Goal: Information Seeking & Learning: Learn about a topic

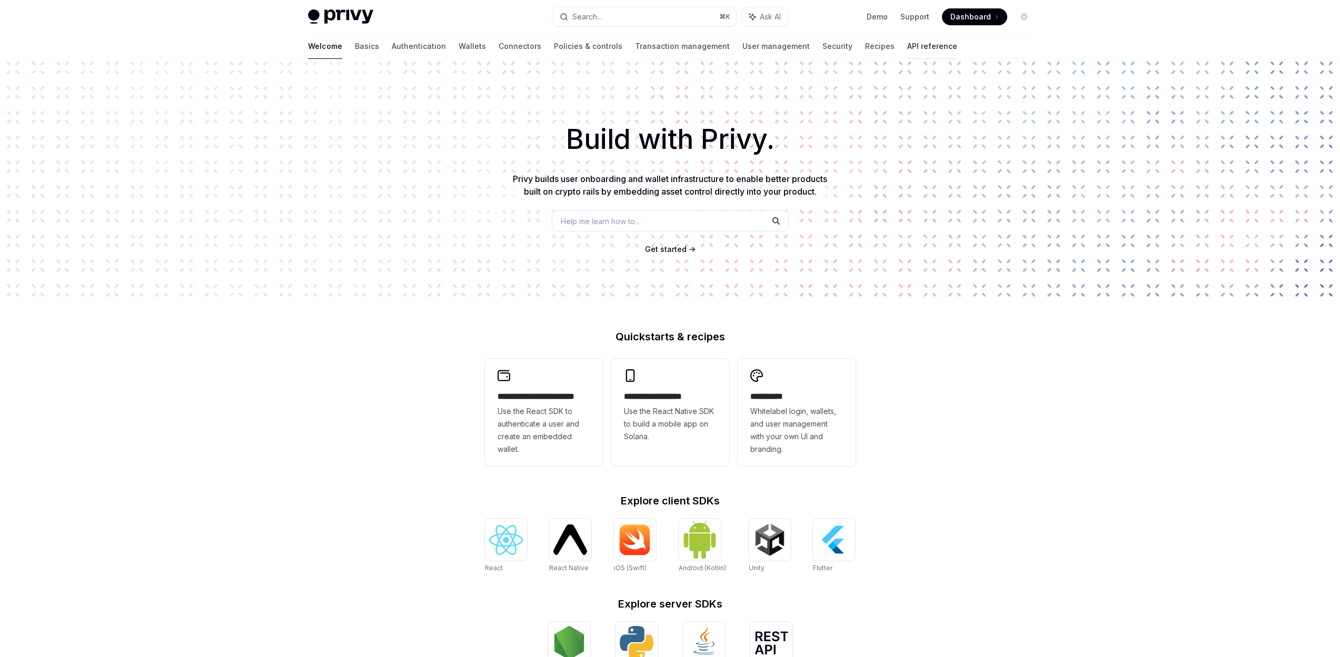
click at [907, 47] on link "API reference" at bounding box center [932, 46] width 50 height 25
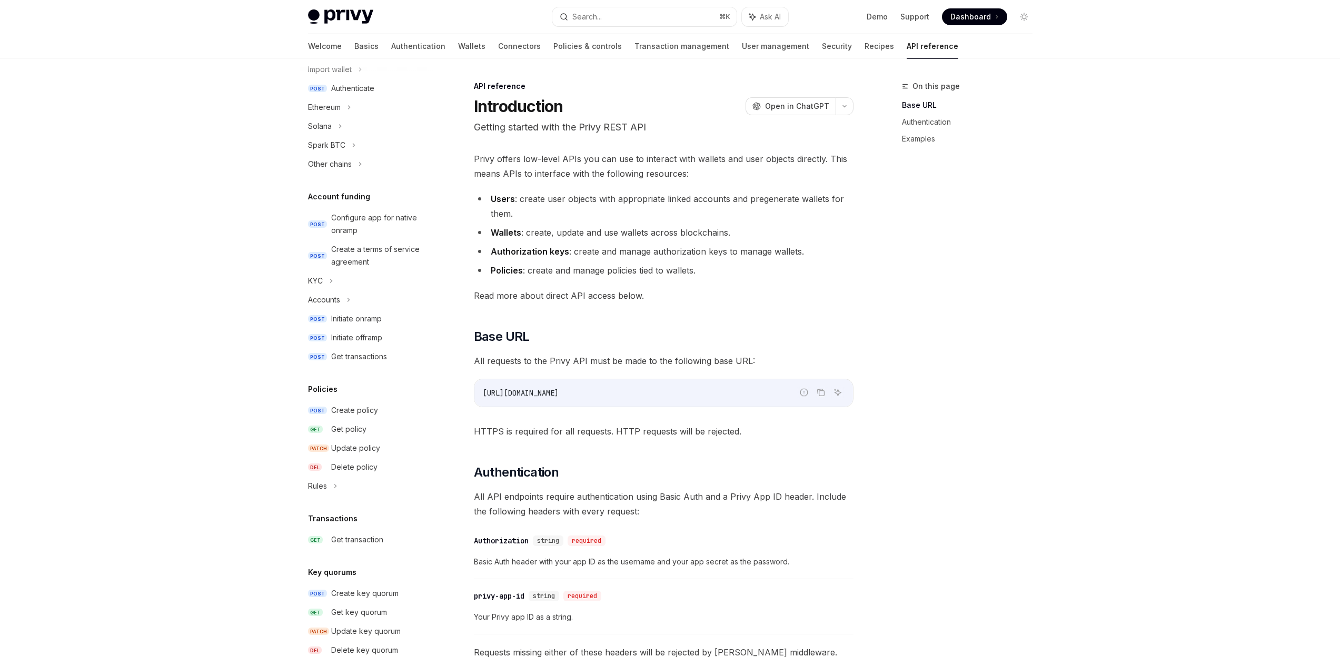
scroll to position [237, 0]
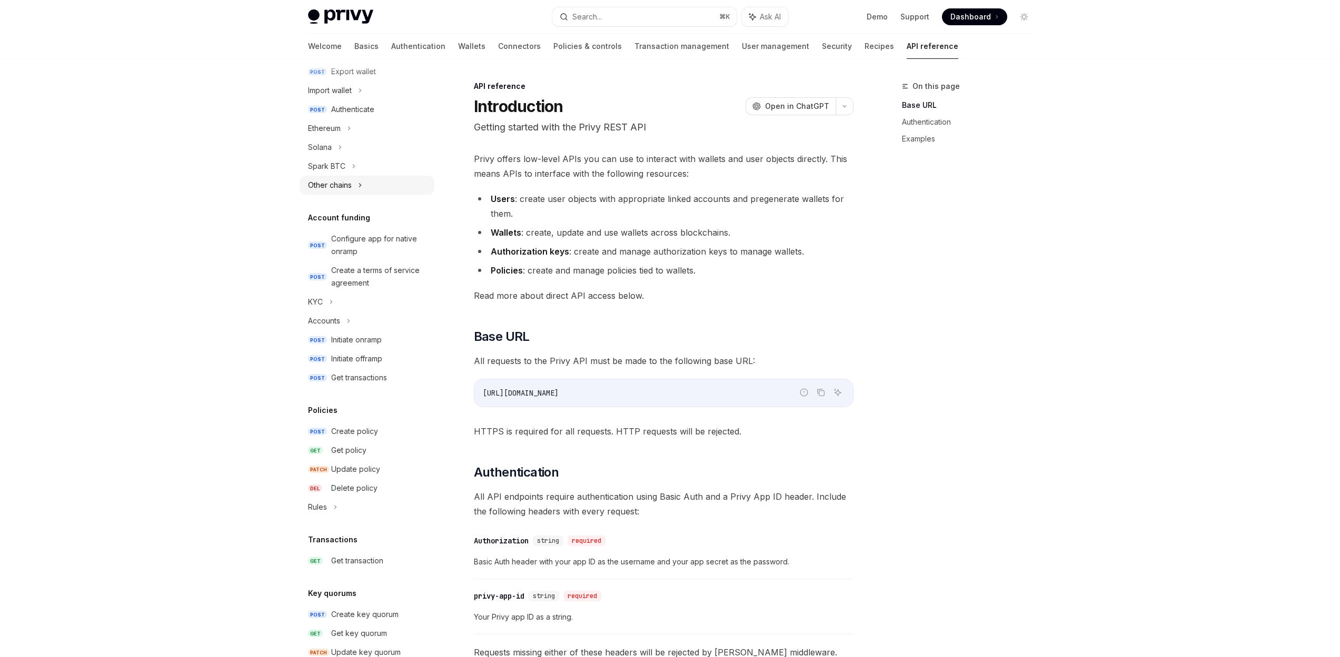
click at [370, 183] on div "Other chains" at bounding box center [366, 185] width 135 height 19
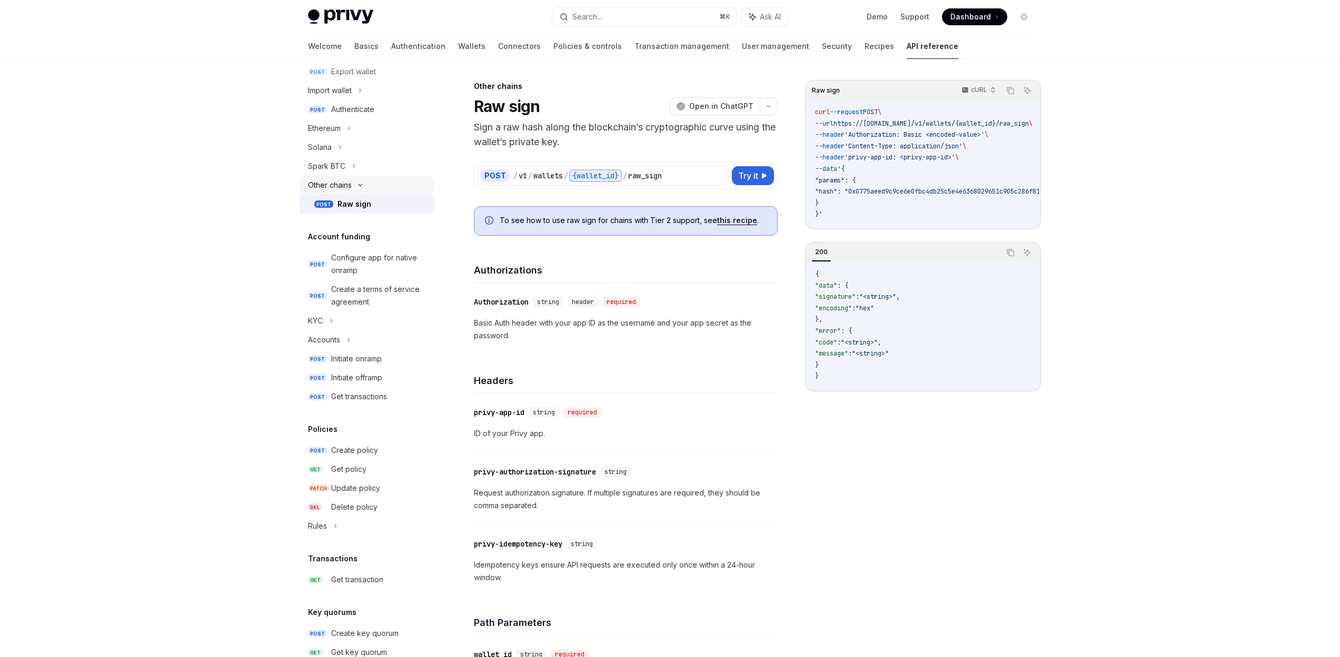
click at [354, 186] on icon at bounding box center [360, 185] width 13 height 4
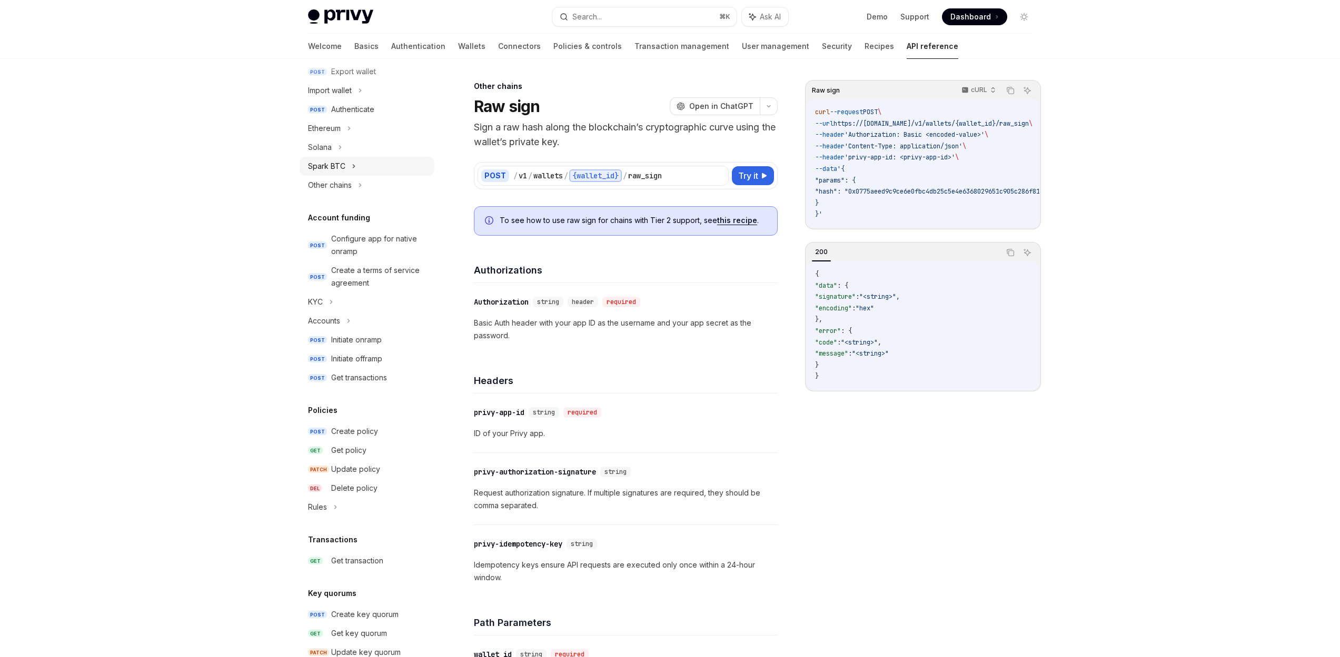
click at [358, 167] on div "Spark BTC" at bounding box center [366, 166] width 135 height 19
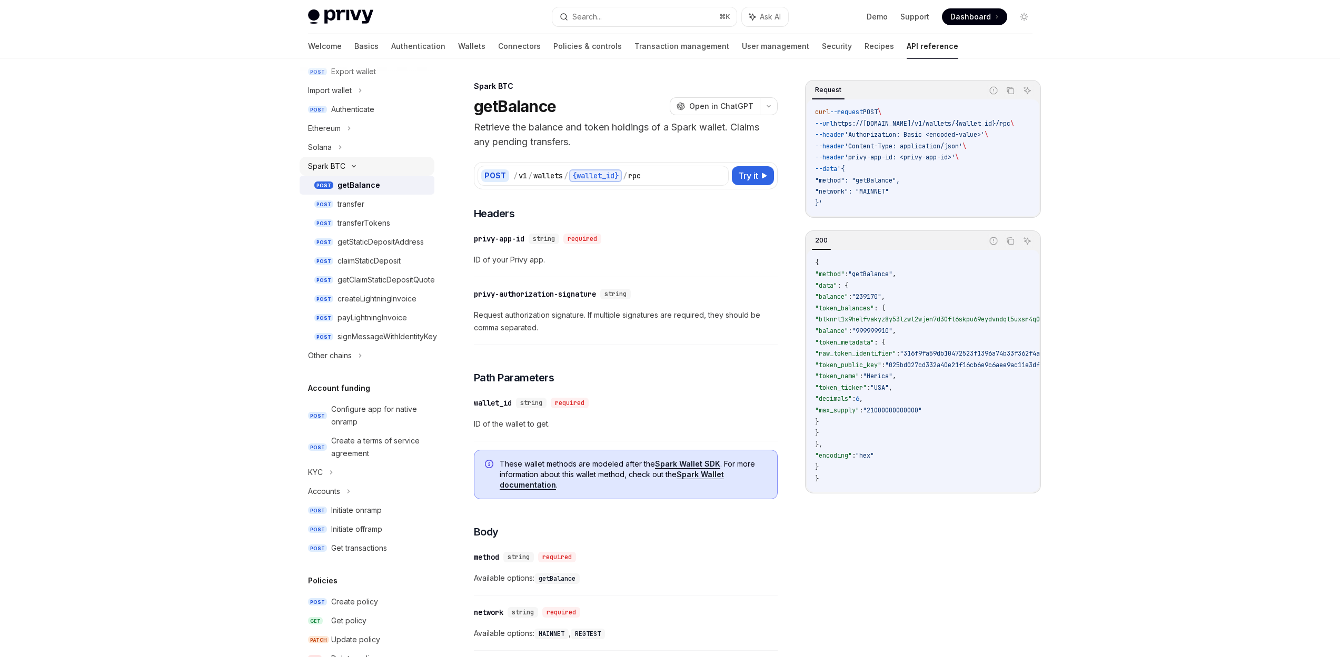
click at [358, 167] on icon at bounding box center [353, 166] width 13 height 4
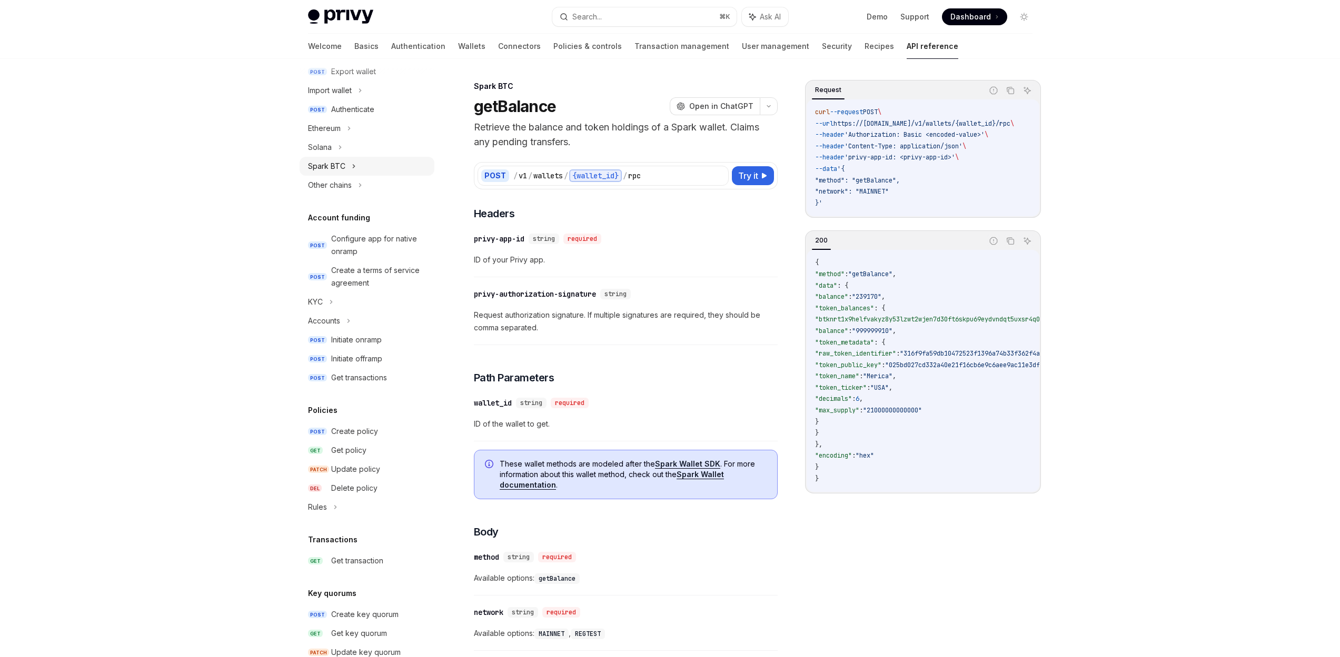
click at [358, 167] on div "Spark BTC" at bounding box center [366, 166] width 135 height 19
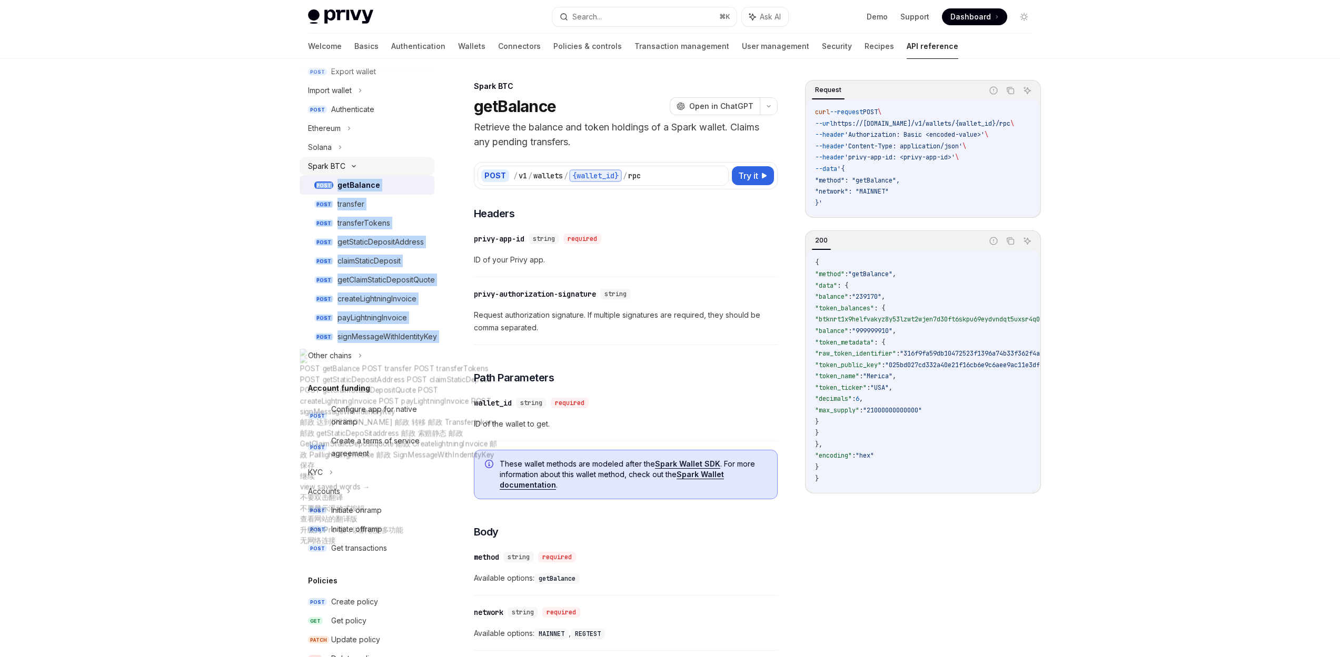
click at [358, 167] on icon at bounding box center [353, 166] width 13 height 4
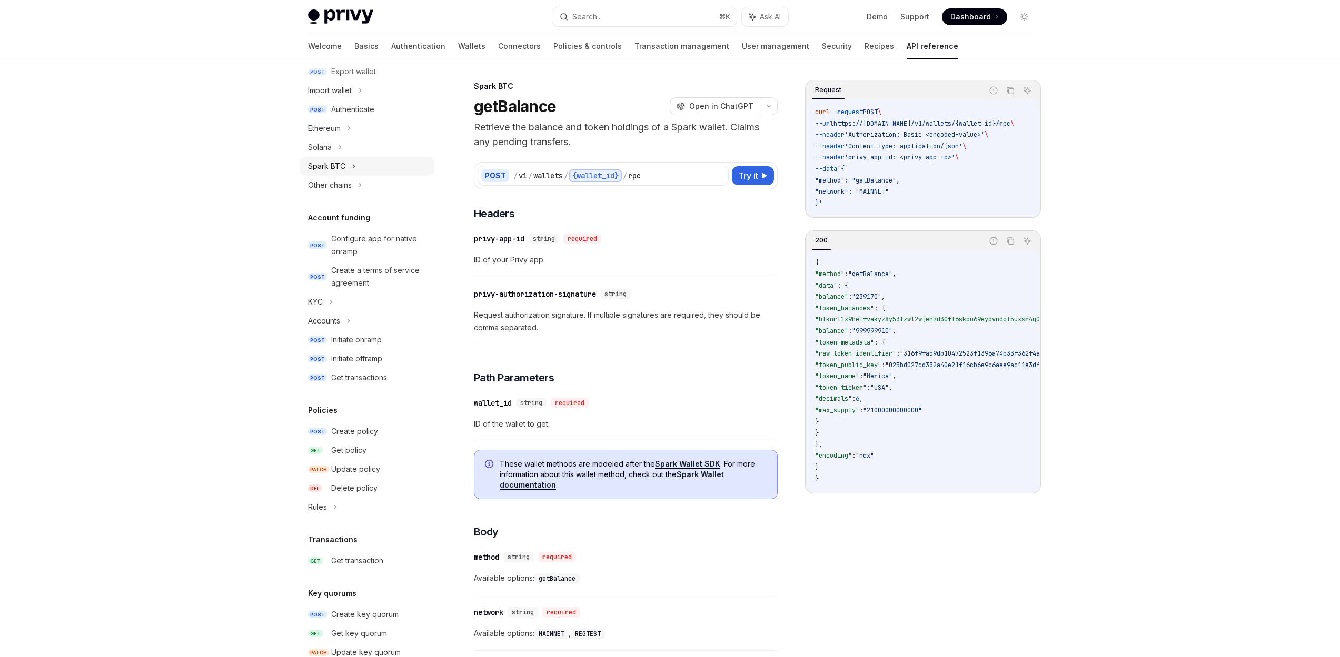
click at [364, 161] on div "Spark BTC" at bounding box center [366, 166] width 135 height 19
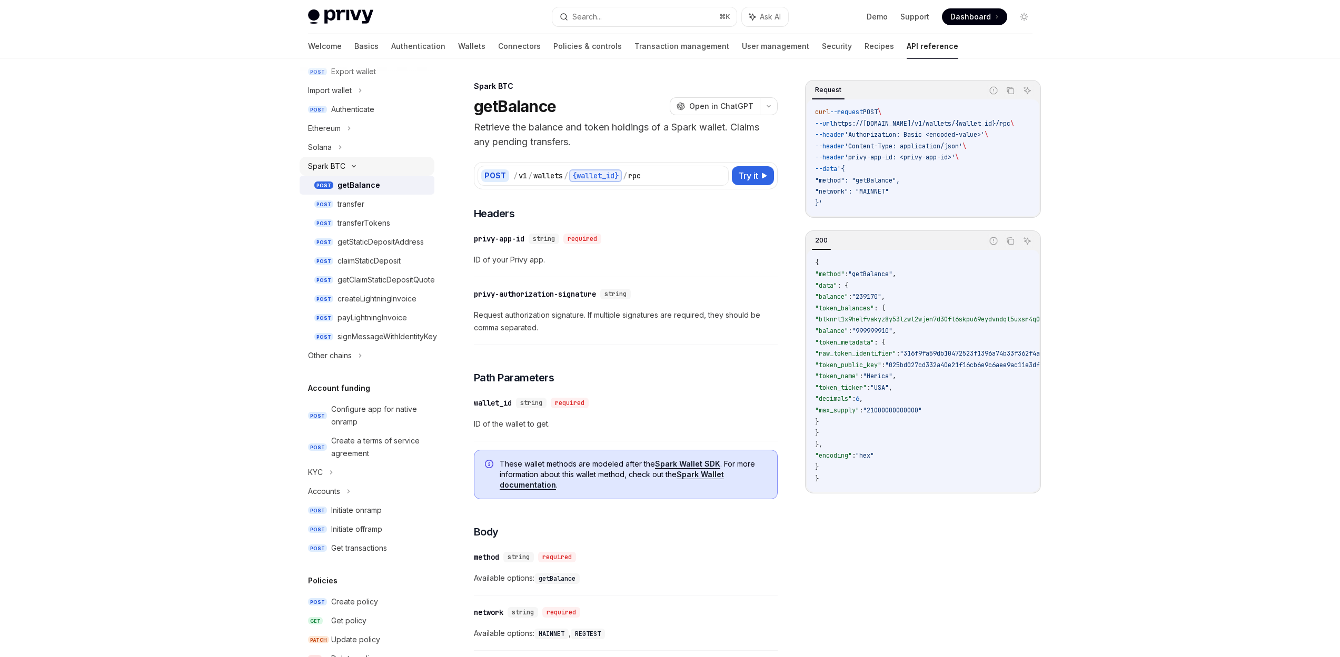
click at [356, 165] on icon at bounding box center [353, 166] width 13 height 4
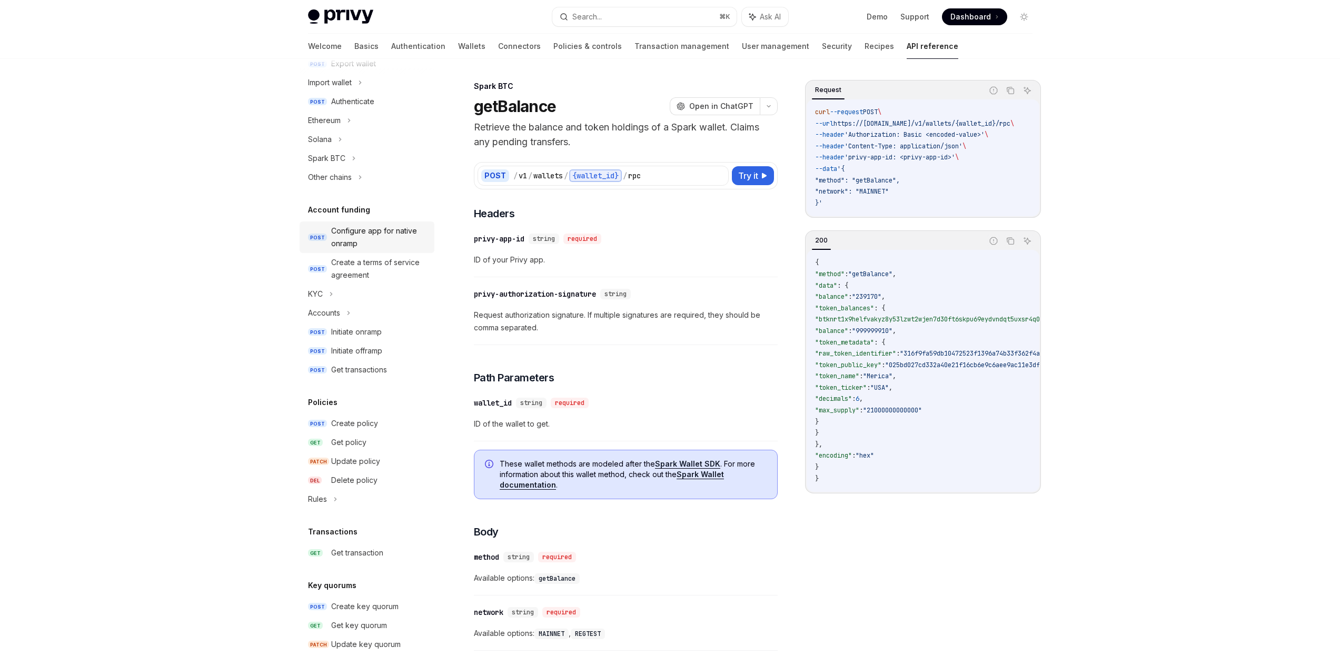
scroll to position [253, 0]
click at [366, 228] on div "Configure app for native onramp" at bounding box center [379, 229] width 97 height 25
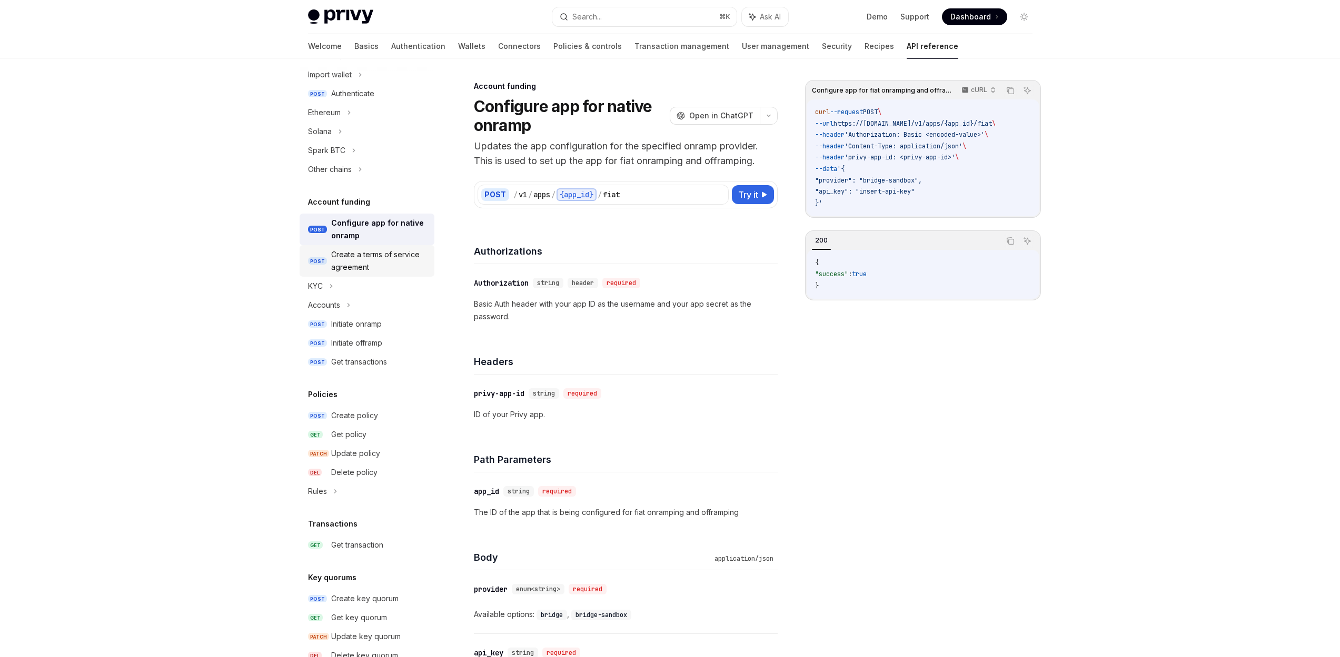
click at [384, 253] on div "Create a terms of service agreement" at bounding box center [379, 260] width 97 height 25
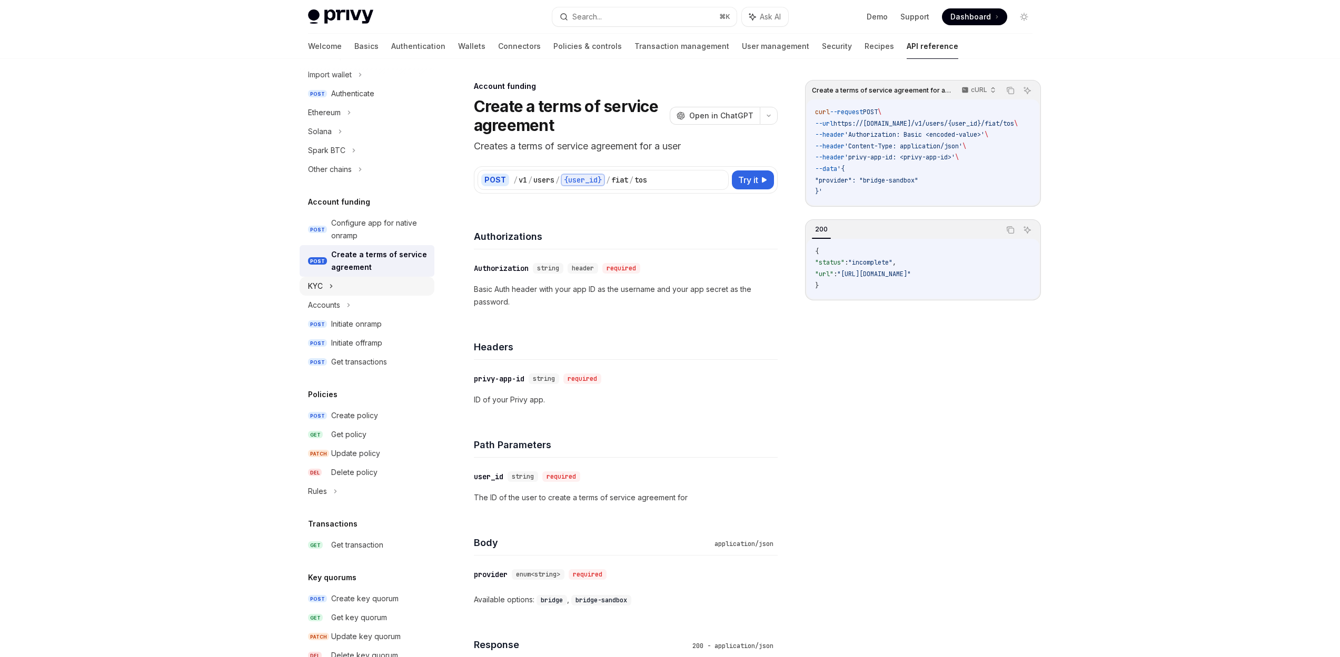
click at [345, 292] on div "KYC" at bounding box center [366, 286] width 135 height 19
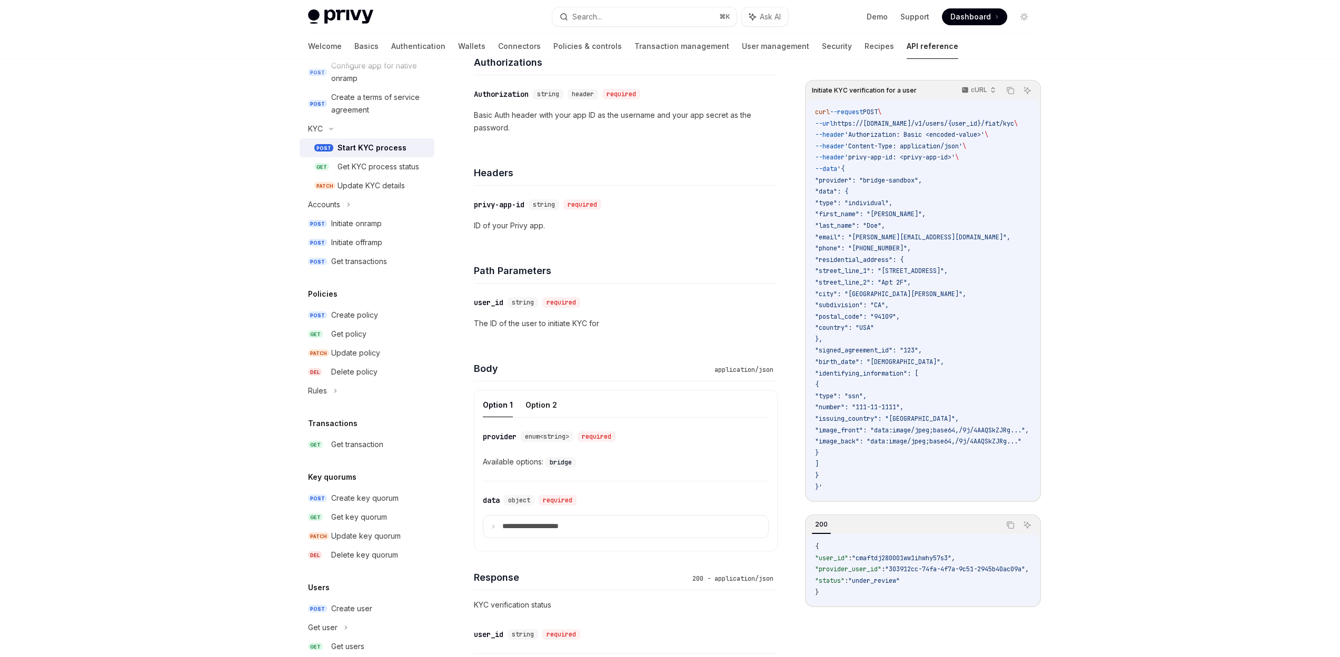
scroll to position [506, 0]
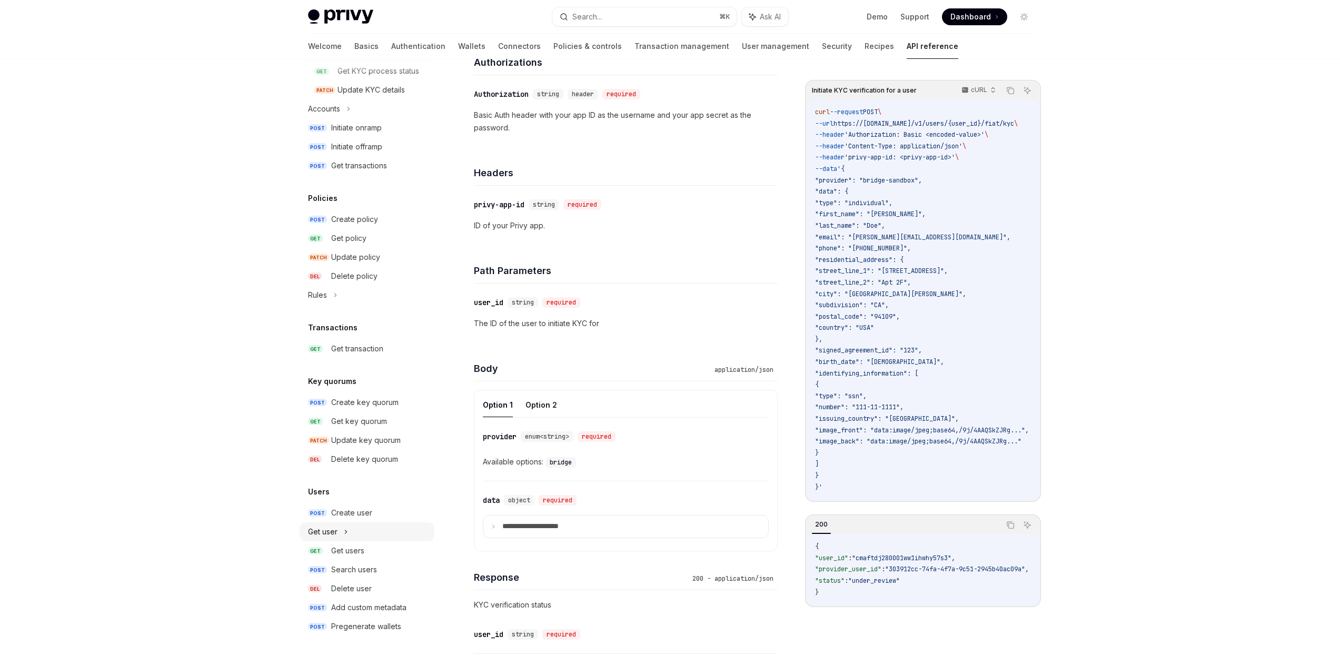
click at [346, 533] on icon at bounding box center [346, 532] width 4 height 13
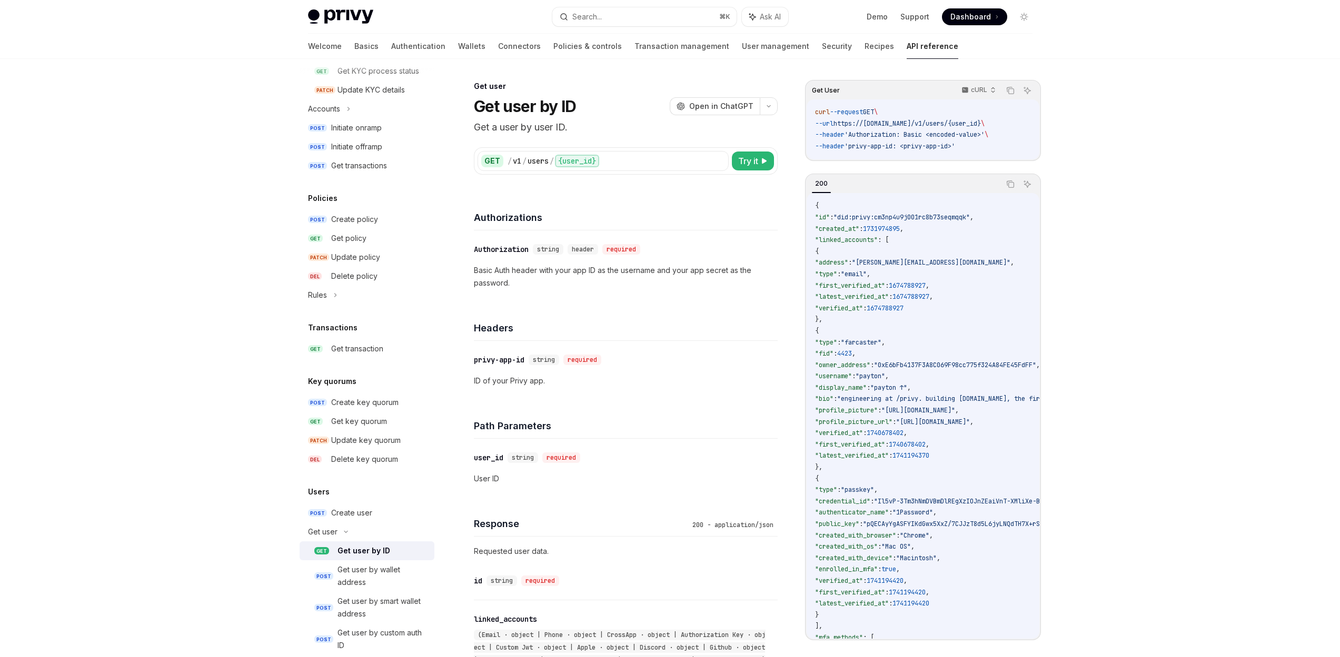
scroll to position [846, 0]
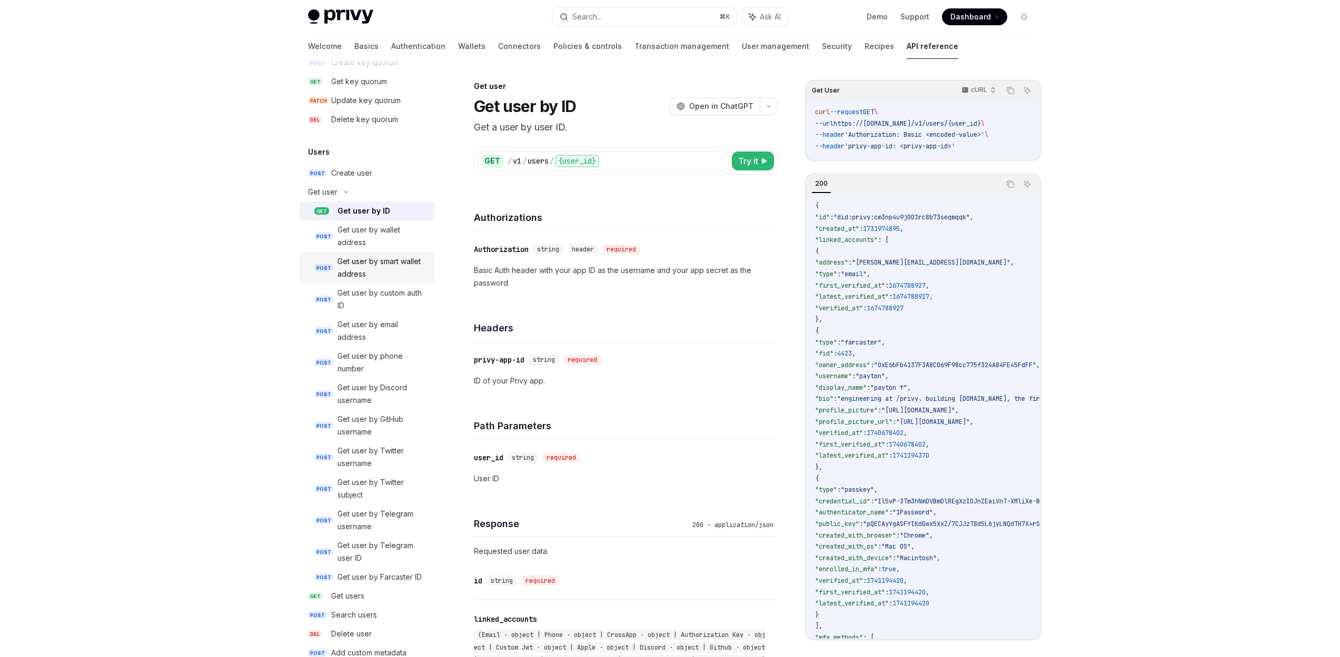
click at [349, 257] on div "Get user by smart wallet address" at bounding box center [382, 267] width 91 height 25
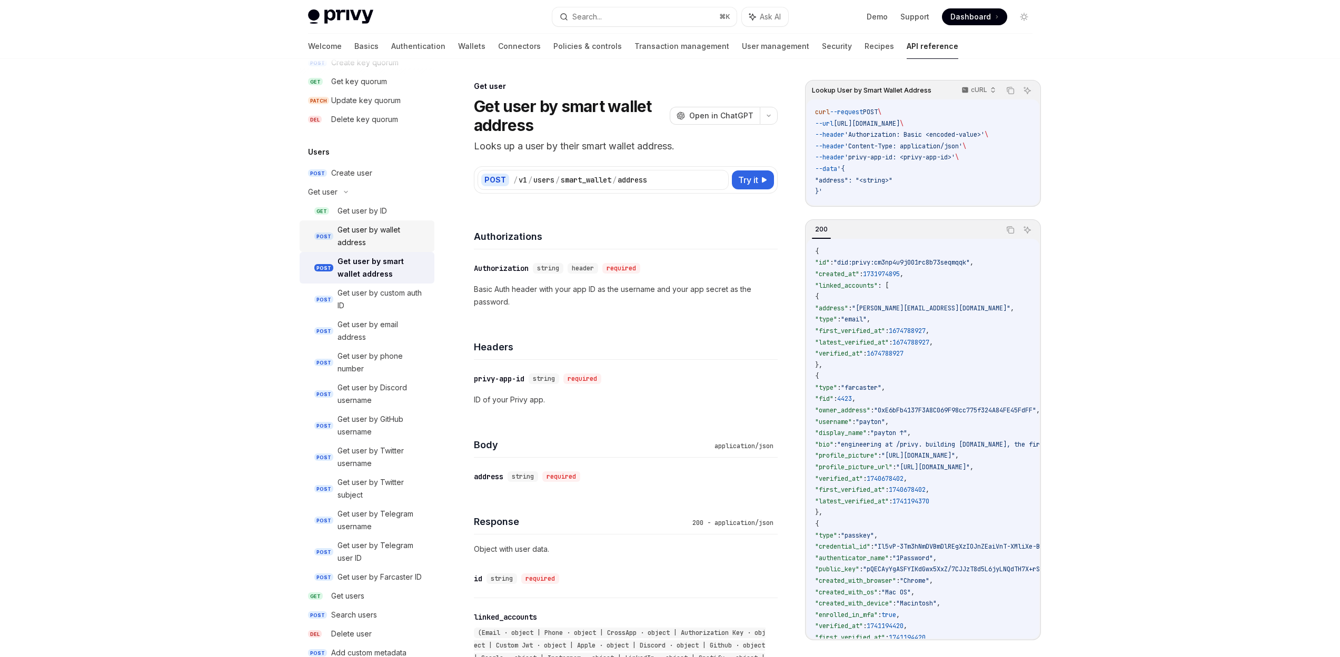
click at [370, 234] on div "Get user by wallet address" at bounding box center [382, 236] width 91 height 25
click at [372, 221] on link "POST Get user by wallet address" at bounding box center [366, 237] width 135 height 32
click at [377, 214] on div "Get user by ID" at bounding box center [361, 211] width 49 height 13
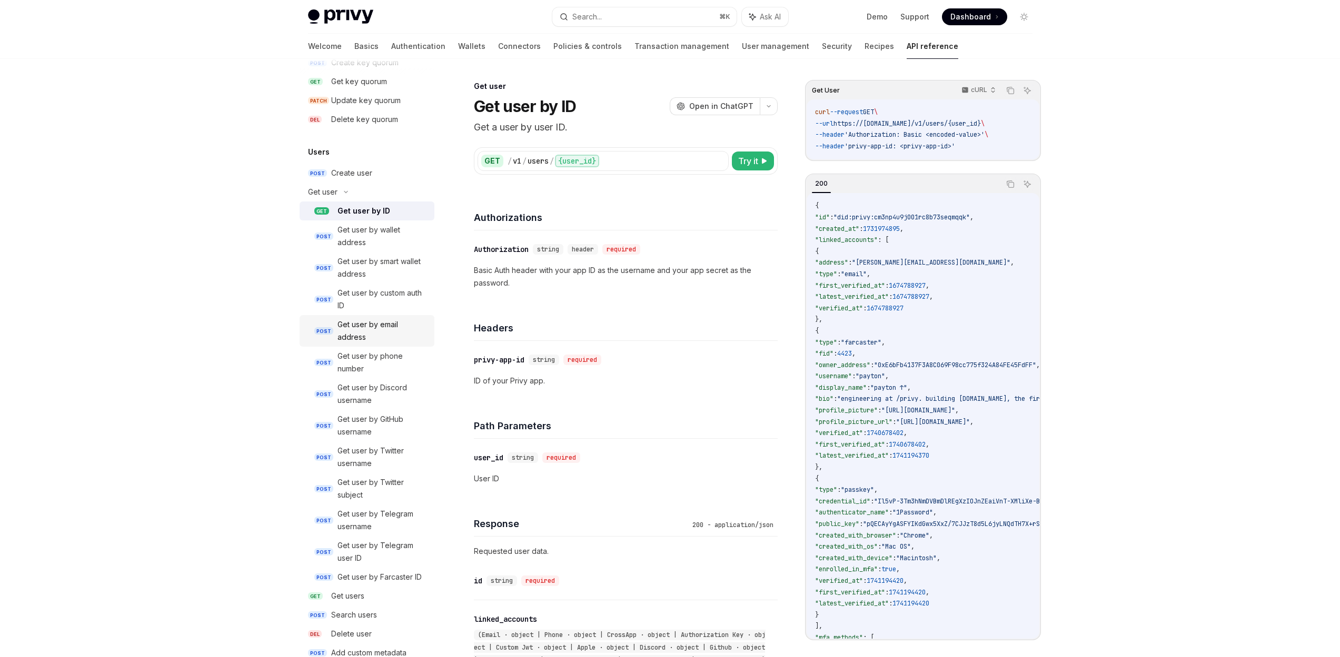
click at [369, 318] on div "Get user by email address" at bounding box center [382, 330] width 91 height 25
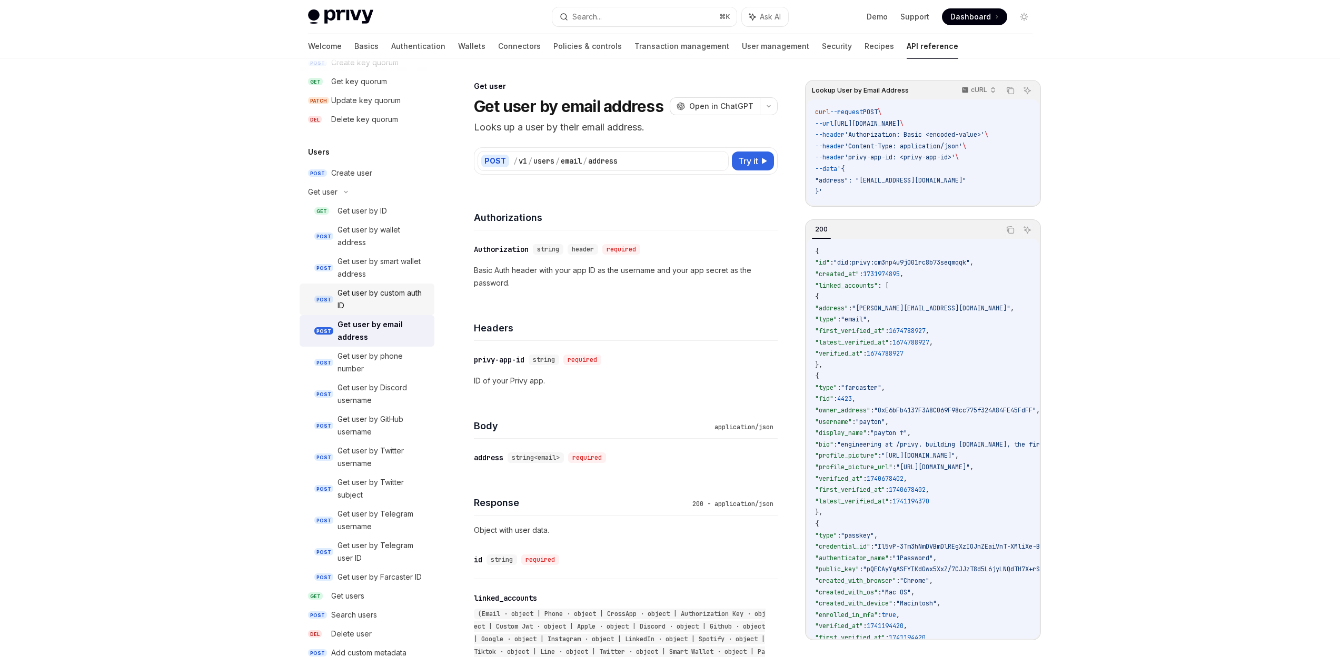
click at [383, 304] on div "Get user by custom auth ID" at bounding box center [382, 299] width 91 height 25
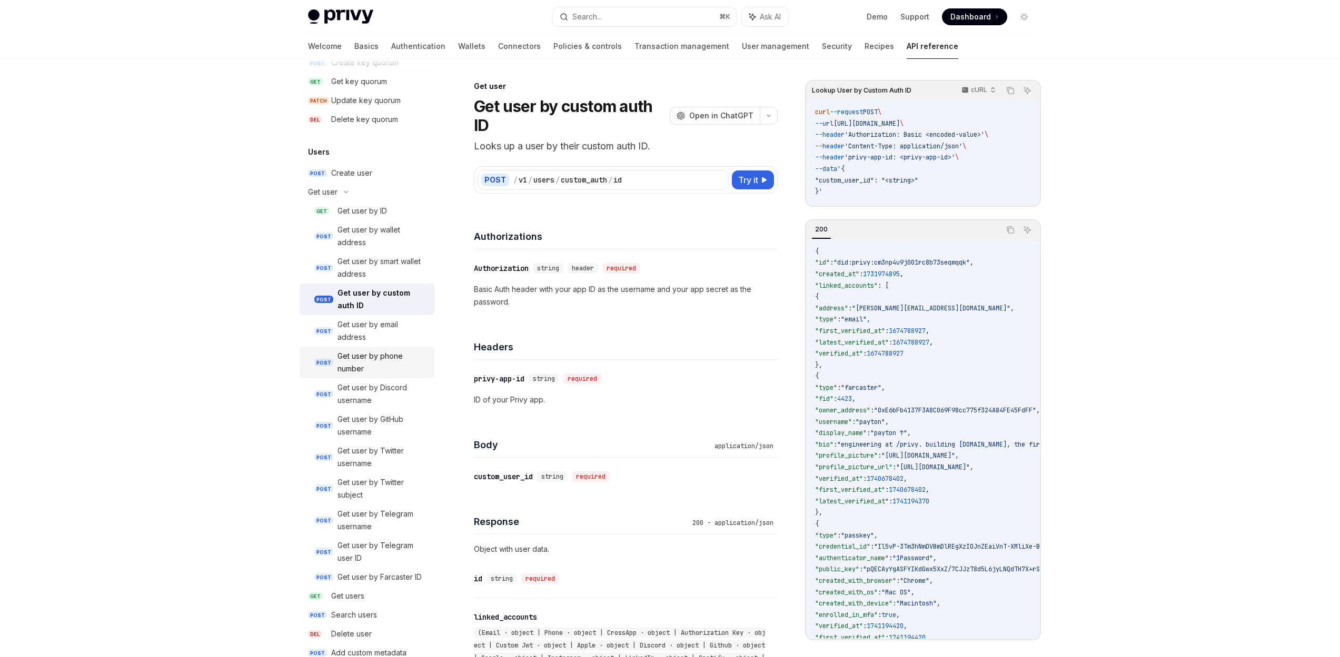
scroll to position [904, 0]
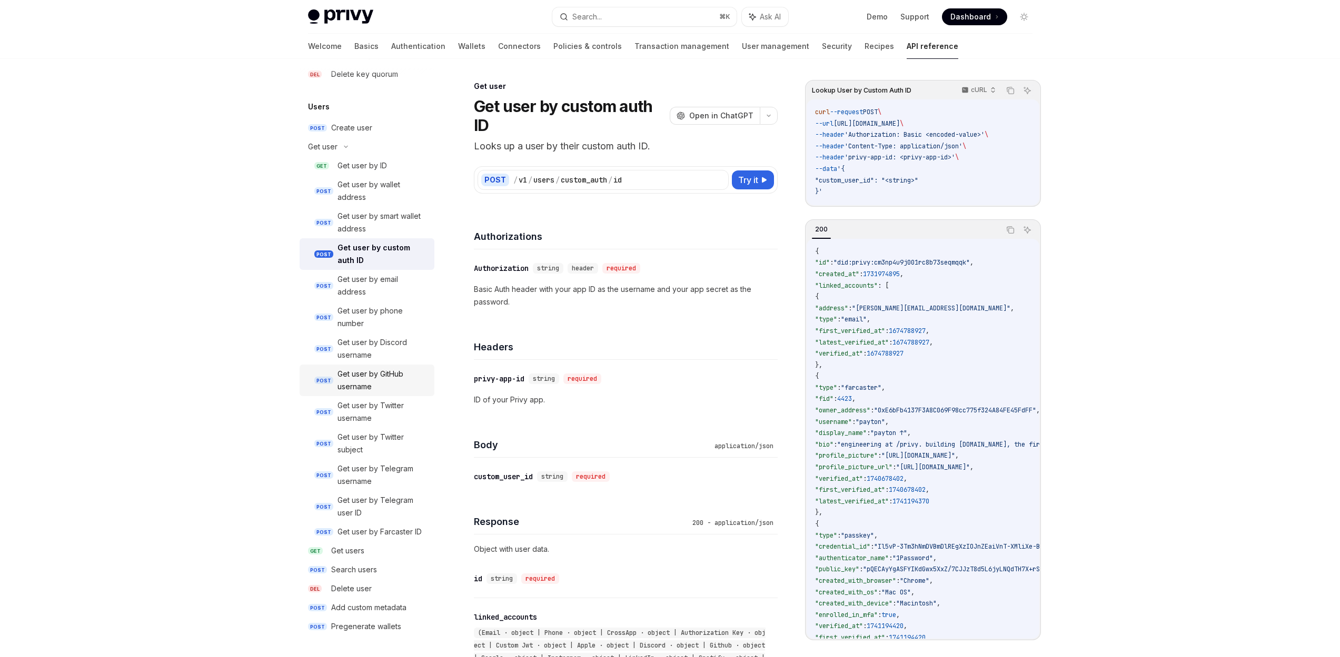
click at [379, 368] on div "Get user by GitHub username" at bounding box center [382, 380] width 91 height 25
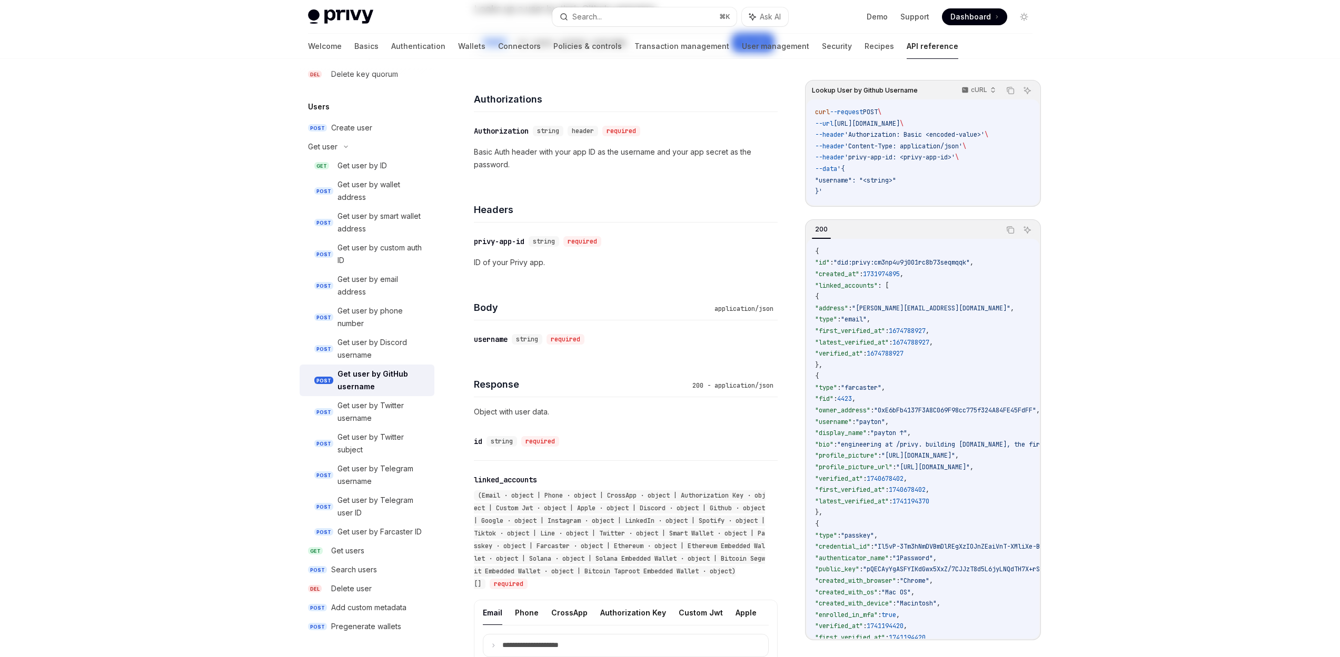
scroll to position [223, 0]
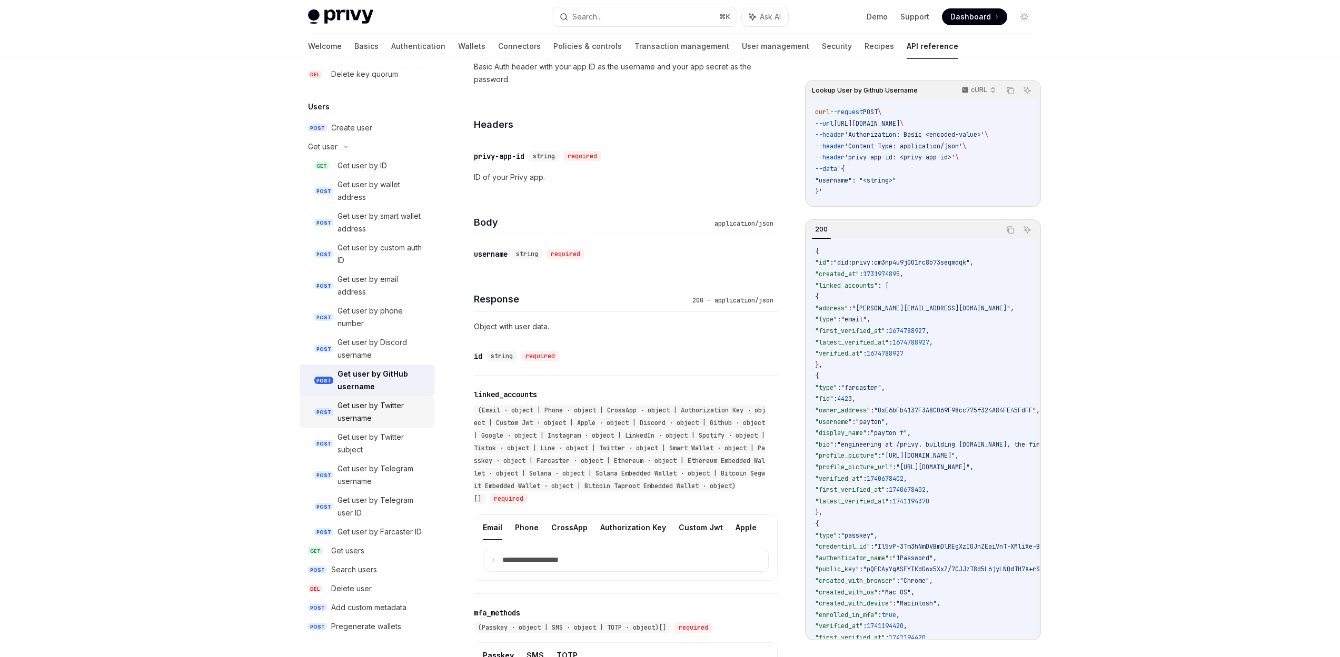
click at [353, 401] on div "Get user by Twitter username" at bounding box center [382, 411] width 91 height 25
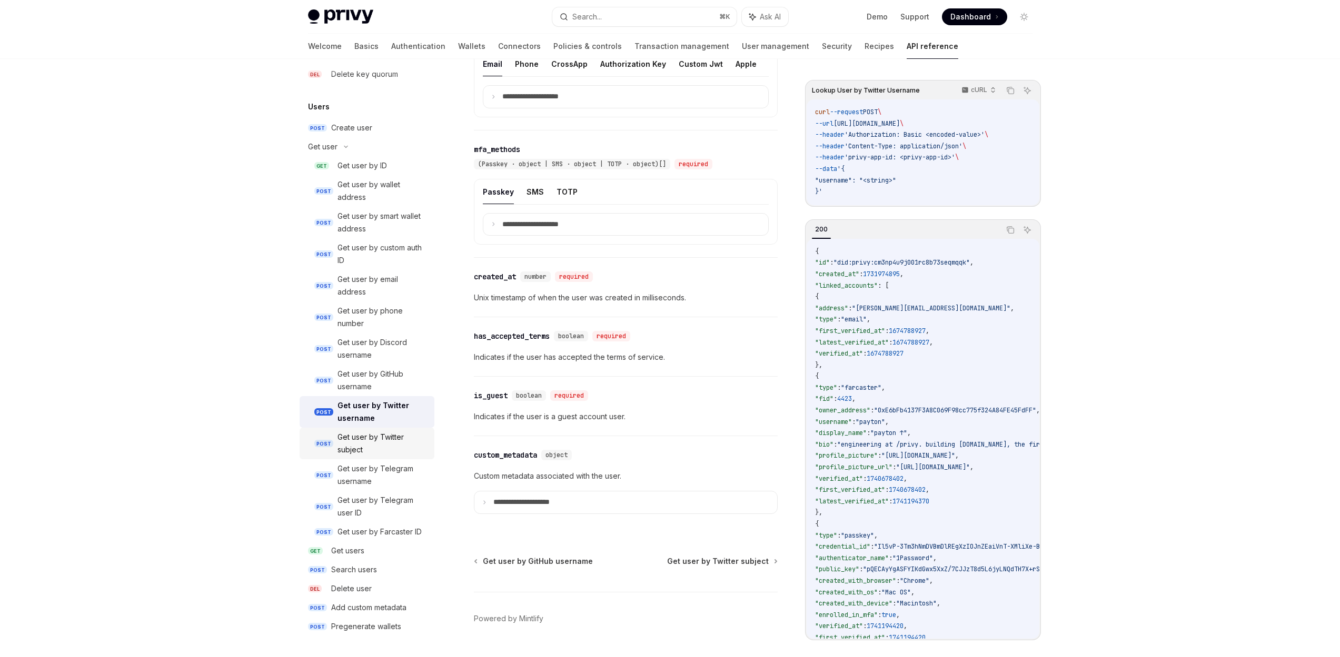
scroll to position [719, 0]
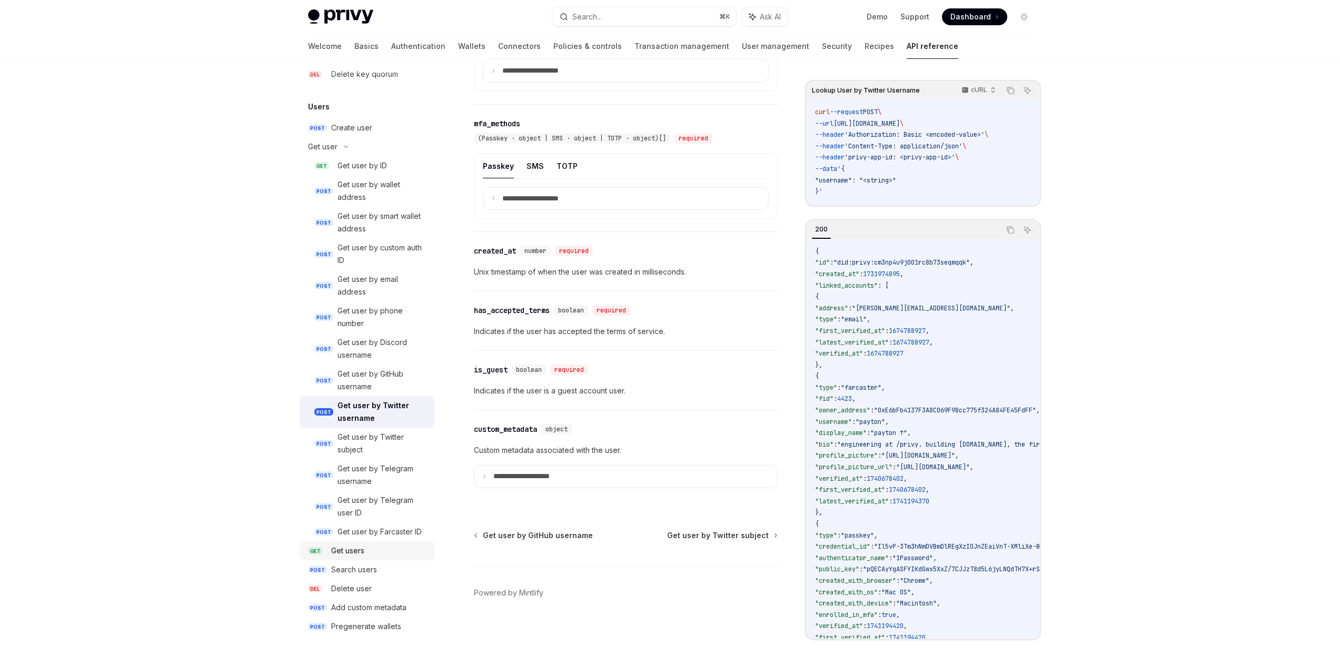
click at [375, 551] on div "Get users" at bounding box center [379, 551] width 97 height 13
type textarea "*"
